Goal: Information Seeking & Learning: Learn about a topic

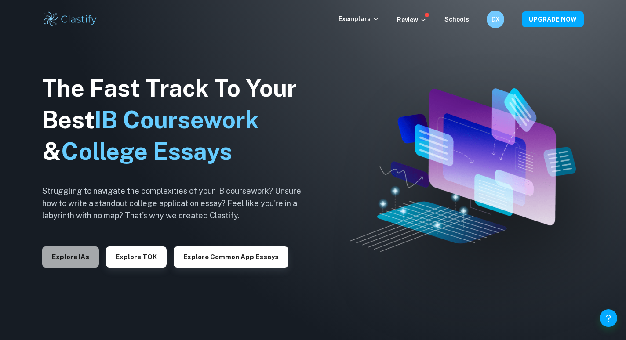
click at [81, 248] on button "Explore IAs" at bounding box center [70, 257] width 57 height 21
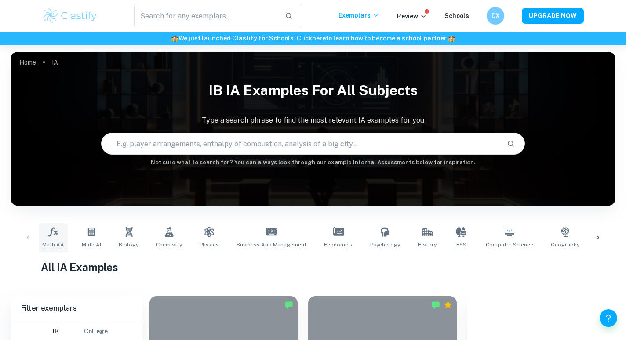
click at [63, 240] on link "Math AA" at bounding box center [53, 237] width 29 height 29
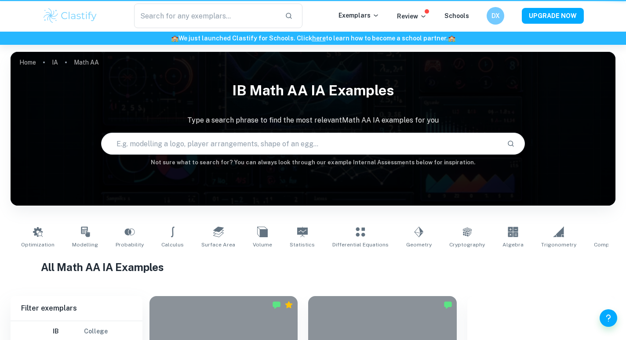
type input "Math AA"
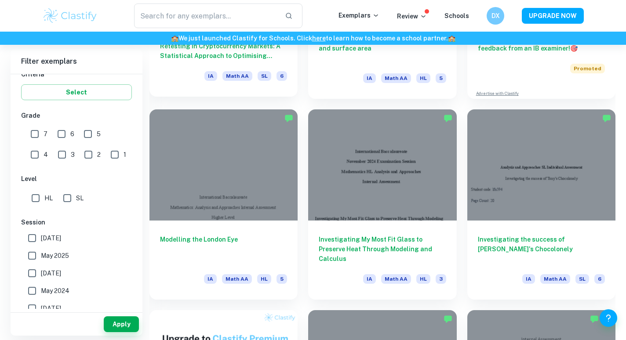
scroll to position [393, 0]
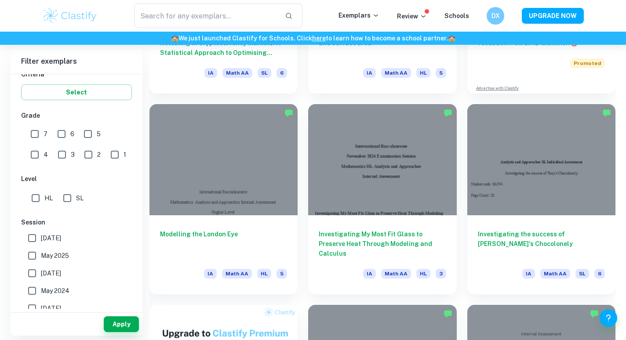
click at [67, 198] on input "SL" at bounding box center [67, 198] width 18 height 18
checkbox input "true"
click at [123, 326] on button "Apply" at bounding box center [121, 325] width 35 height 16
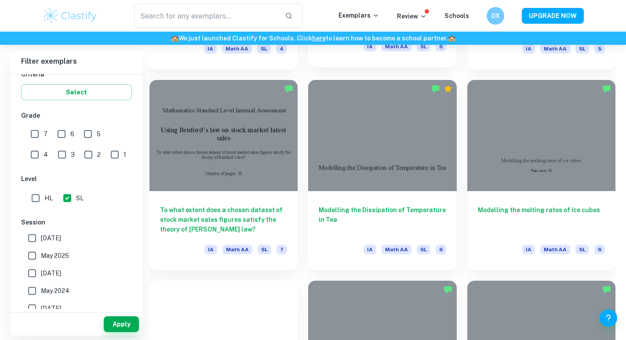
scroll to position [1223, 0]
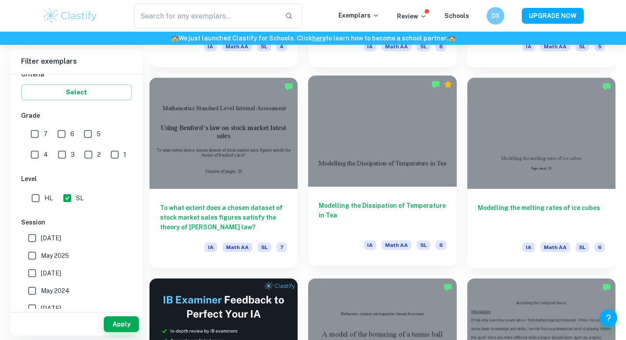
click at [358, 132] on div at bounding box center [382, 131] width 148 height 111
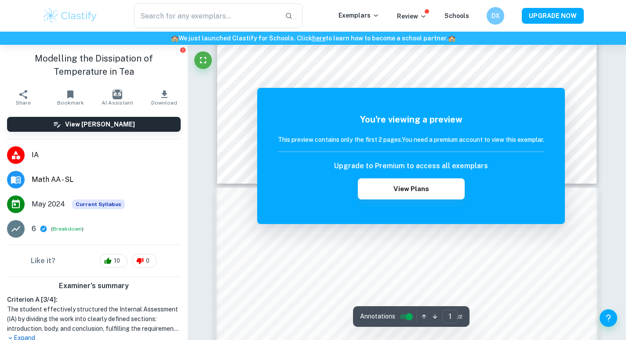
scroll to position [182, 0]
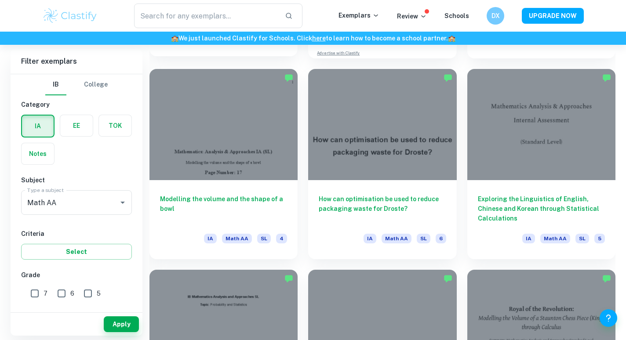
scroll to position [1836, 0]
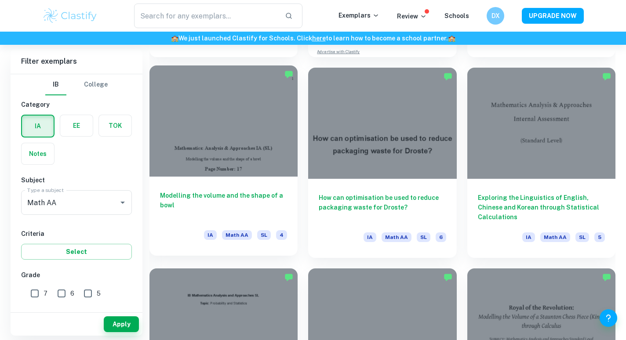
click at [210, 144] on div at bounding box center [223, 121] width 148 height 111
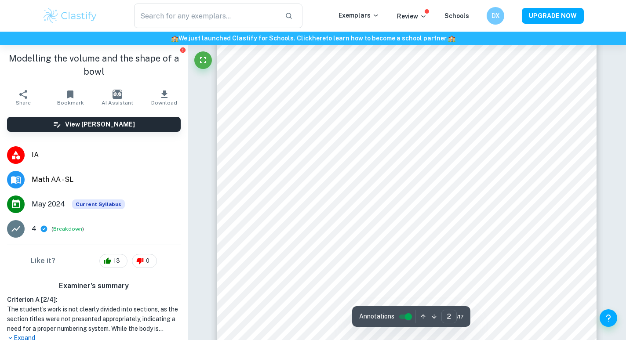
scroll to position [716, 0]
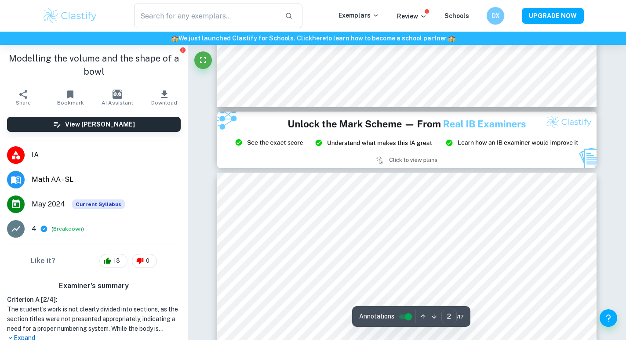
type input "3"
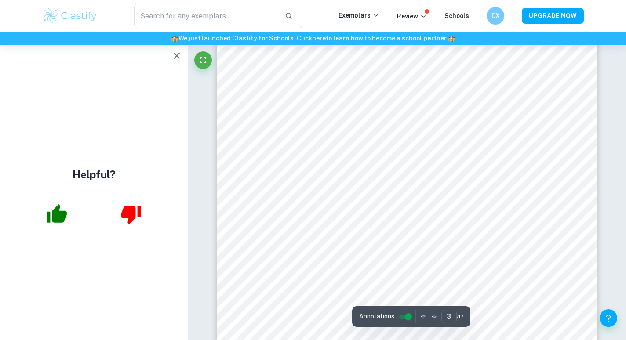
scroll to position [1187, 0]
